Goal: Navigation & Orientation: Find specific page/section

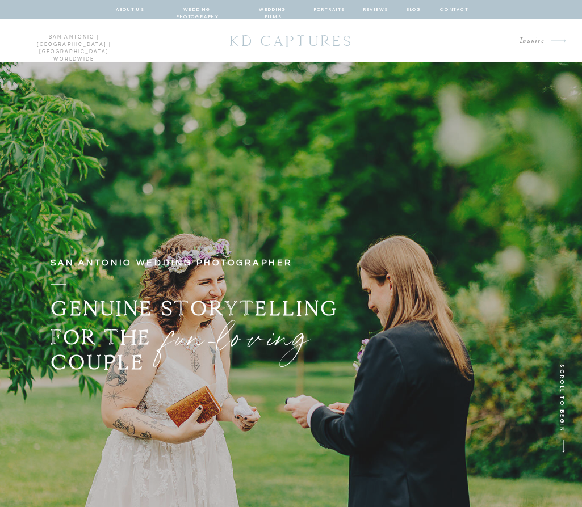
click at [117, 7] on nav "about us" at bounding box center [129, 9] width 28 height 9
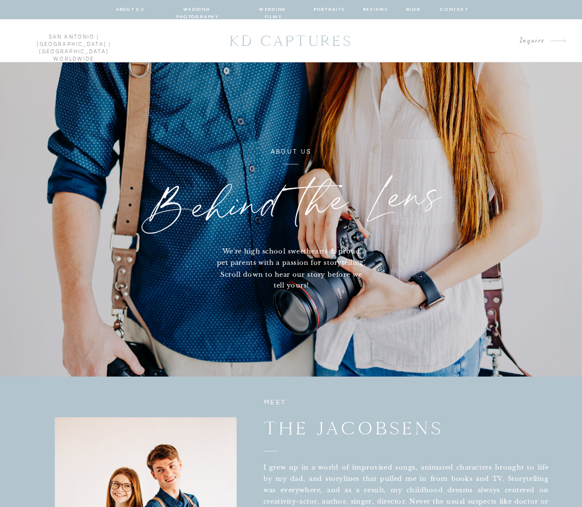
click at [305, 44] on p "KD CAPTURES" at bounding box center [291, 41] width 134 height 27
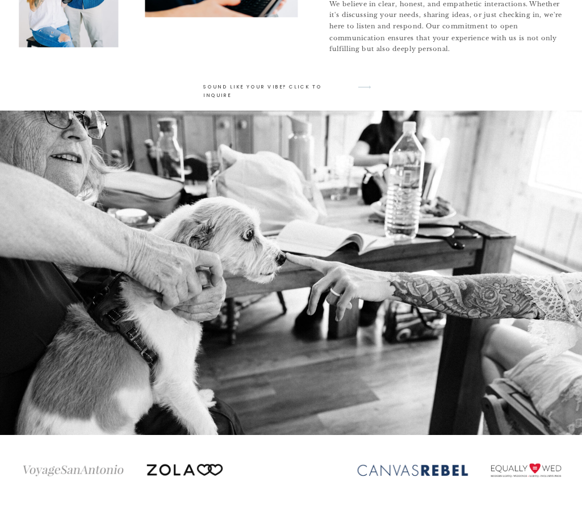
scroll to position [3592, 0]
